Goal: Task Accomplishment & Management: Use online tool/utility

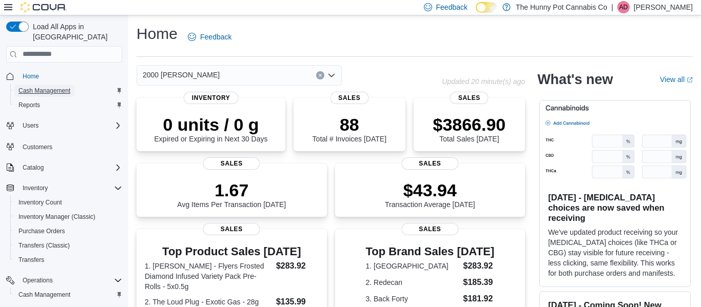
click at [68, 87] on span "Cash Management" at bounding box center [44, 91] width 52 height 8
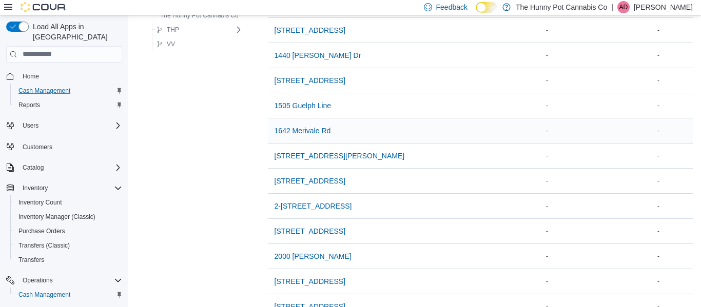
scroll to position [291, 0]
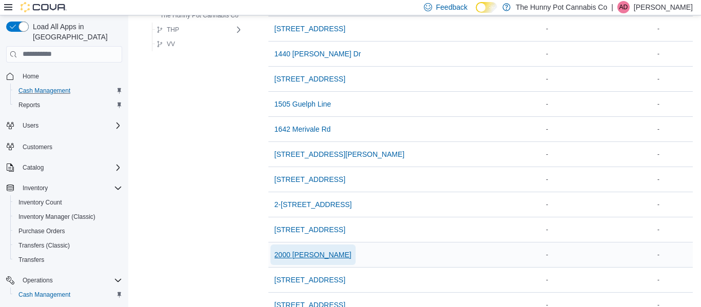
click at [308, 252] on span "2000 [PERSON_NAME]" at bounding box center [312, 255] width 77 height 10
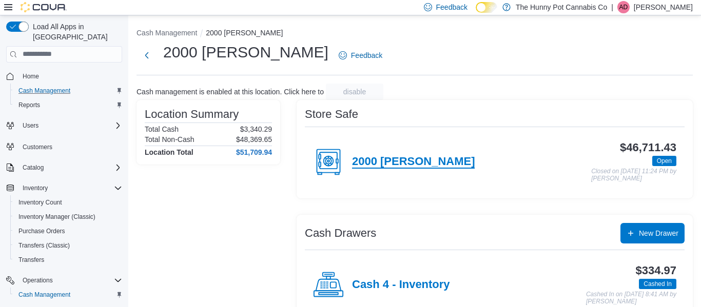
click at [403, 156] on h4 "2000 [PERSON_NAME]" at bounding box center [413, 161] width 123 height 13
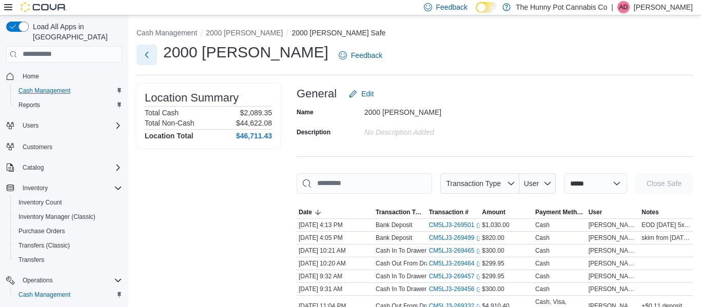
click at [150, 56] on button "Next" at bounding box center [146, 55] width 21 height 21
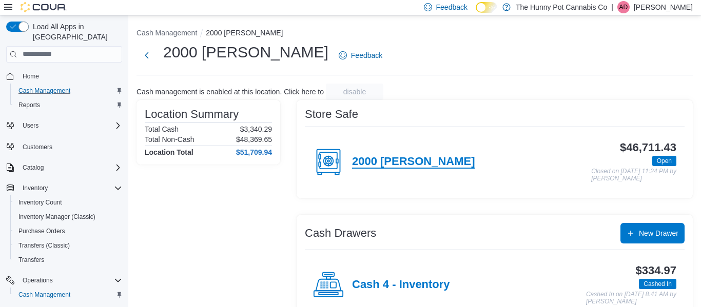
click at [410, 159] on h4 "2000 [PERSON_NAME]" at bounding box center [413, 161] width 123 height 13
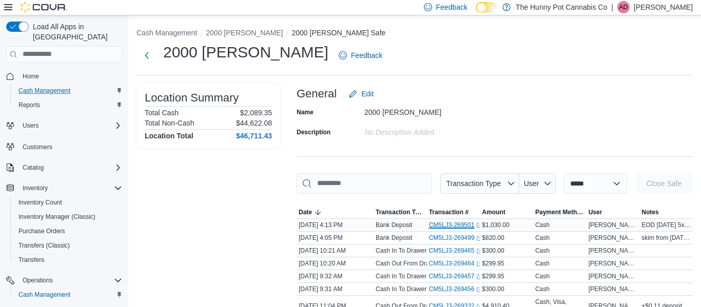
click at [454, 223] on link "CM5LJ3-269501 (opens in a new tab or window)" at bounding box center [456, 225] width 54 height 8
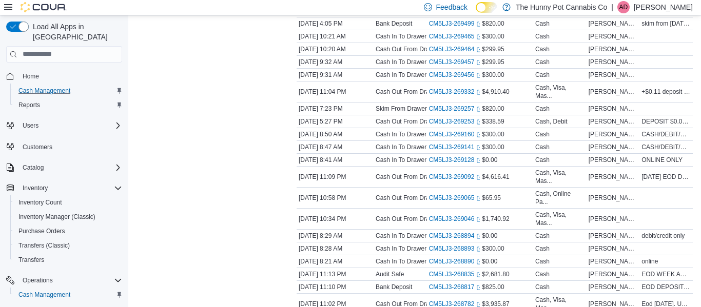
scroll to position [211, 0]
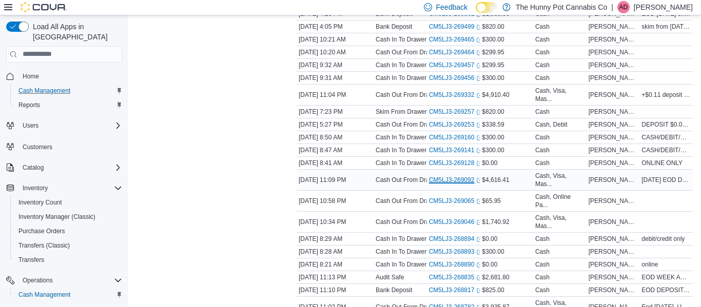
click at [457, 182] on link "CM5LJ3-269092 (opens in a new tab or window)" at bounding box center [456, 180] width 54 height 8
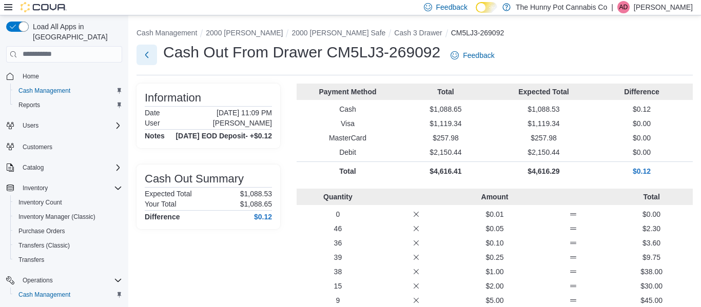
click at [148, 53] on button "Next" at bounding box center [146, 55] width 21 height 21
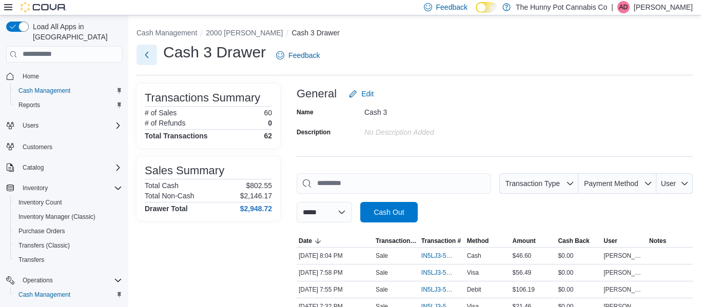
click at [149, 53] on button "Next" at bounding box center [146, 55] width 21 height 21
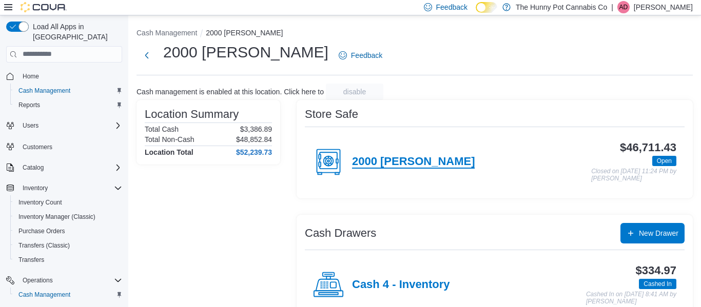
click at [388, 166] on h4 "2000 [PERSON_NAME]" at bounding box center [413, 161] width 123 height 13
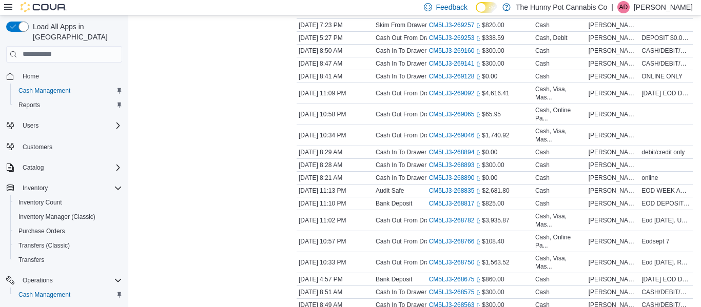
scroll to position [309, 0]
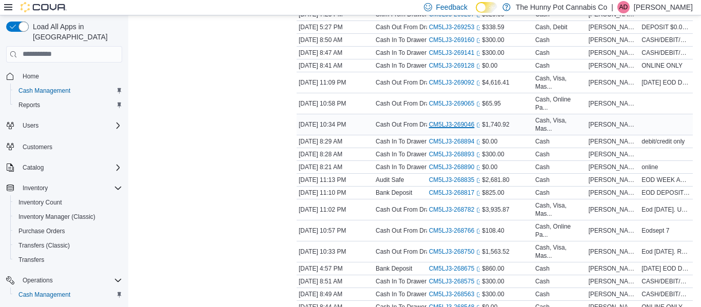
click at [459, 124] on link "CM5LJ3-269046 (opens in a new tab or window)" at bounding box center [456, 125] width 54 height 8
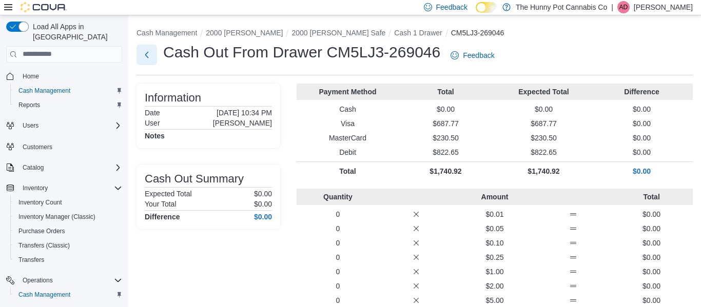
click at [148, 53] on button "Next" at bounding box center [146, 55] width 21 height 21
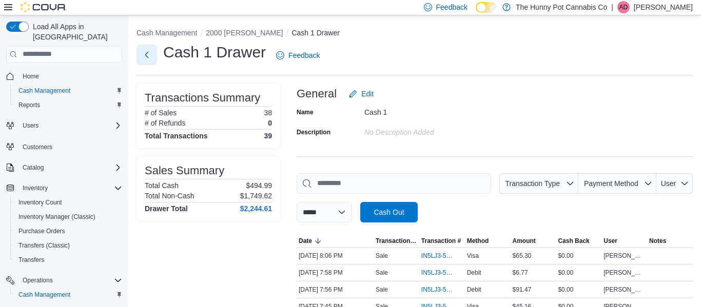
click at [146, 52] on button "Next" at bounding box center [146, 55] width 21 height 21
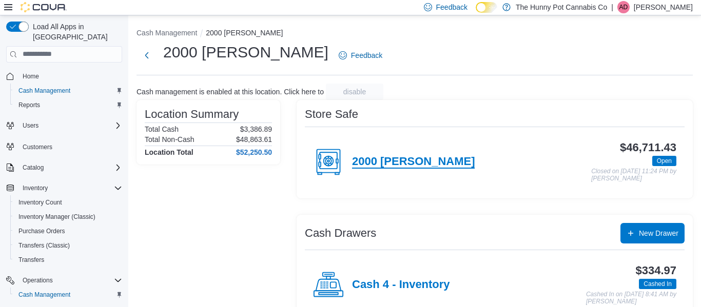
click at [397, 165] on h4 "2000 [PERSON_NAME]" at bounding box center [413, 161] width 123 height 13
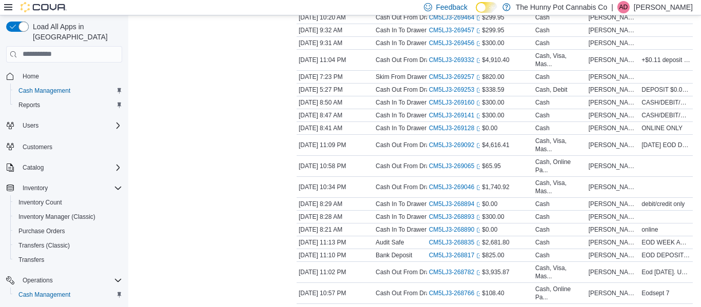
scroll to position [253, 0]
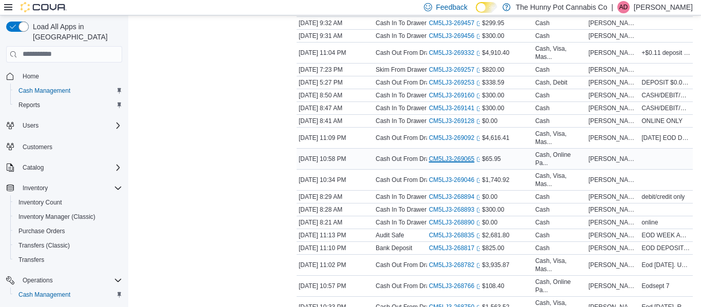
click at [458, 160] on link "CM5LJ3-269065 (opens in a new tab or window)" at bounding box center [456, 159] width 54 height 8
click at [450, 137] on link "CM5LJ3-269092 (opens in a new tab or window)" at bounding box center [456, 138] width 54 height 8
click at [433, 181] on link "CM5LJ3-269046 (opens in a new tab or window)" at bounding box center [456, 180] width 54 height 8
click at [449, 182] on link "CM5LJ3-269046 (opens in a new tab or window)" at bounding box center [456, 180] width 54 height 8
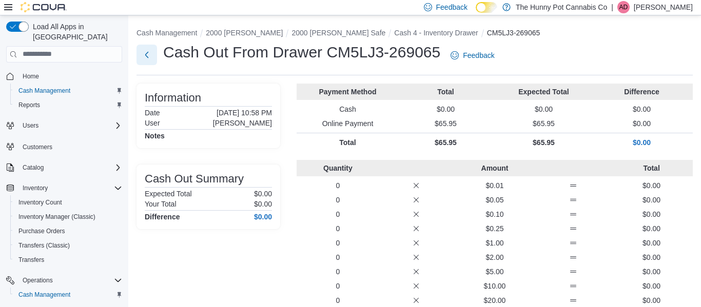
click at [145, 53] on button "Next" at bounding box center [146, 55] width 21 height 21
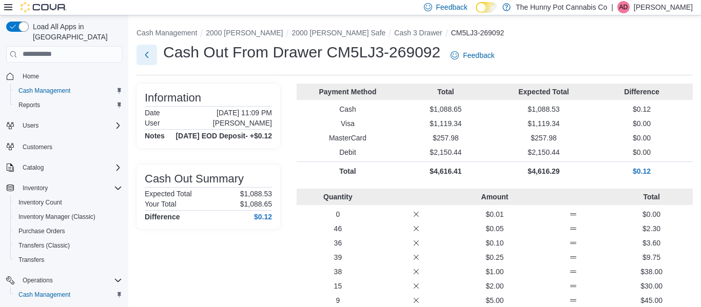
click at [146, 57] on button "Next" at bounding box center [146, 55] width 21 height 21
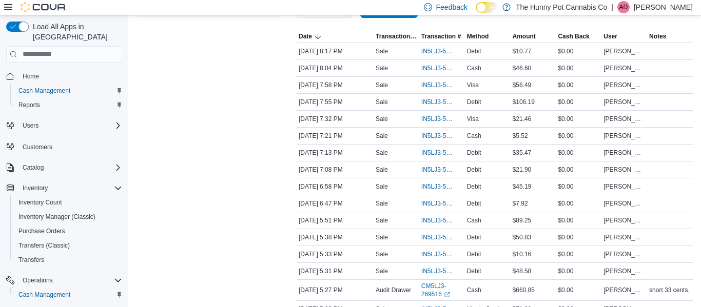
scroll to position [229, 0]
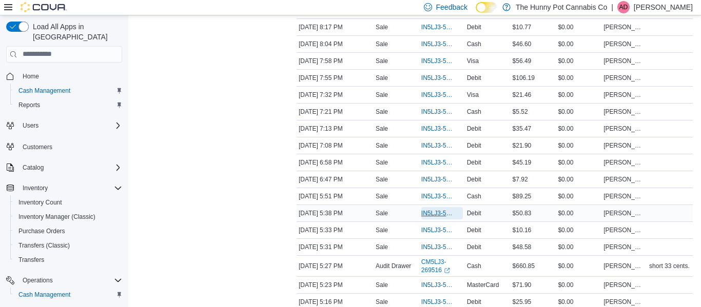
click at [424, 213] on span "IN5LJ3-5949602" at bounding box center [436, 213] width 31 height 8
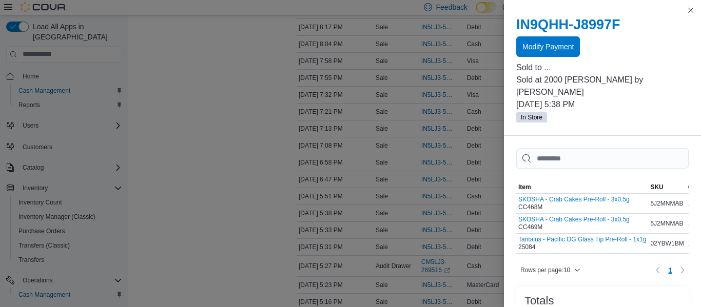
click at [556, 46] on span "Modify Payment" at bounding box center [547, 47] width 51 height 10
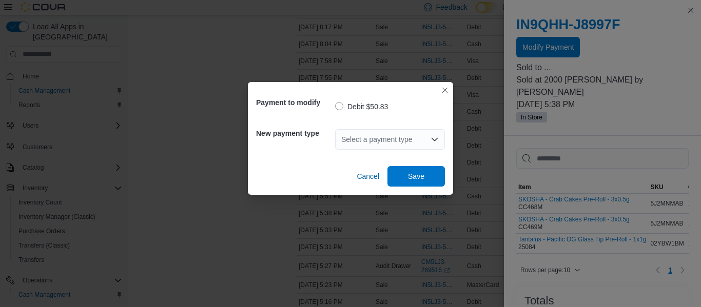
click at [381, 136] on div "Select a payment type" at bounding box center [390, 139] width 110 height 21
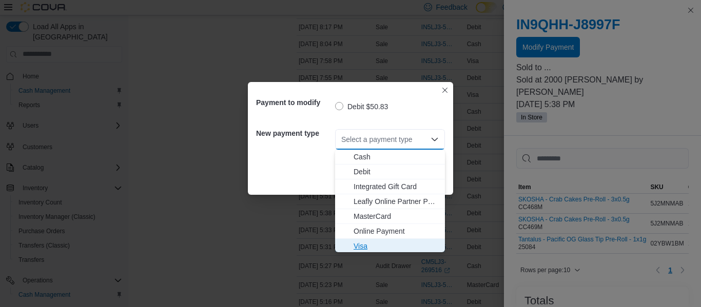
click at [373, 242] on span "Visa" at bounding box center [395, 246] width 85 height 10
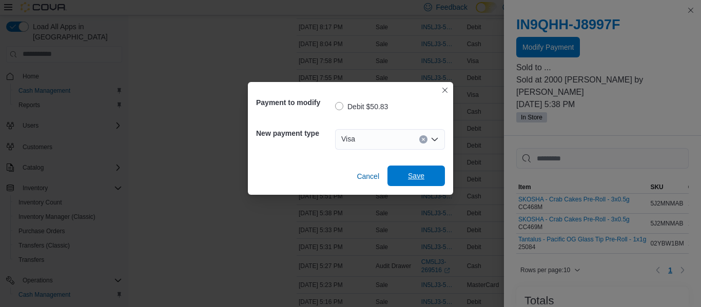
click at [431, 175] on span "Save" at bounding box center [415, 176] width 45 height 21
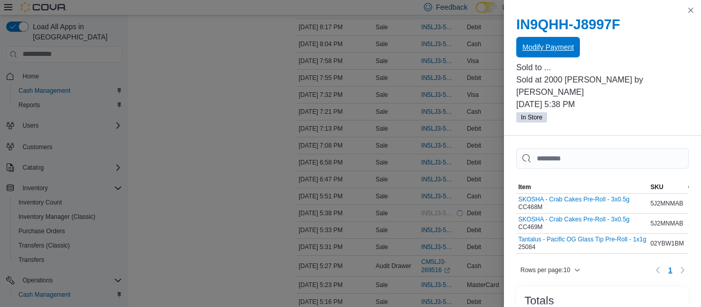
scroll to position [0, 0]
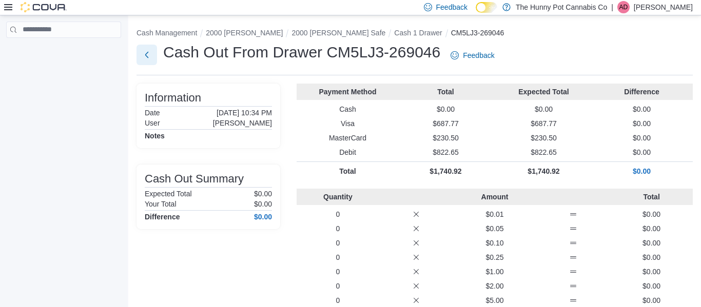
click at [144, 54] on button "Next" at bounding box center [146, 55] width 21 height 21
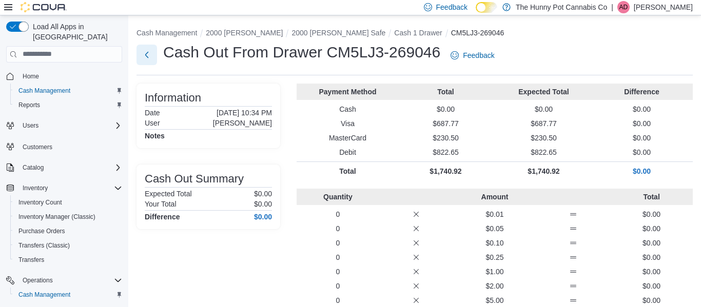
click at [148, 55] on button "Next" at bounding box center [146, 55] width 21 height 21
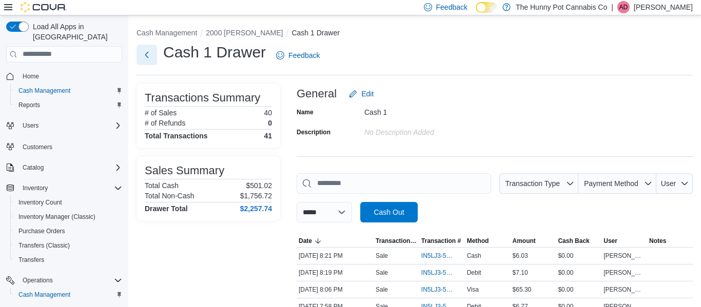
click at [146, 52] on button "Next" at bounding box center [146, 55] width 21 height 21
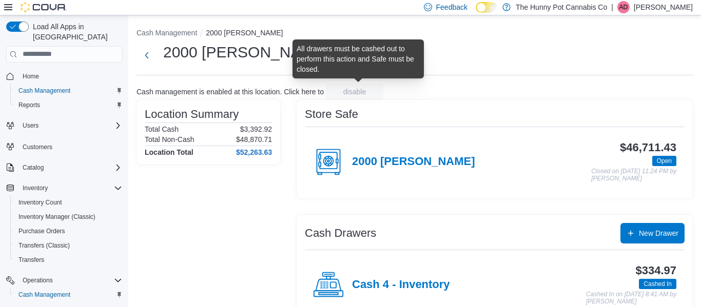
scroll to position [194, 0]
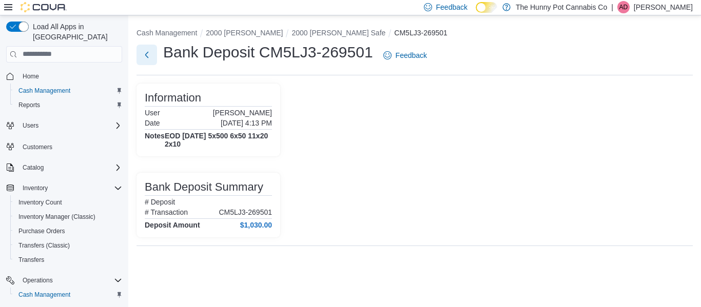
click at [153, 60] on button "Next" at bounding box center [146, 55] width 21 height 21
